Goal: Task Accomplishment & Management: Manage account settings

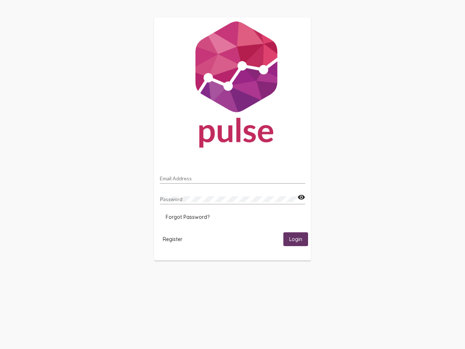
click at [233, 176] on input "Email Address" at bounding box center [232, 179] width 145 height 6
click at [301, 197] on mat-icon "visibility" at bounding box center [302, 197] width 8 height 9
click at [188, 217] on span "Forgot Password?" at bounding box center [188, 217] width 44 height 7
